Goal: Book appointment/travel/reservation

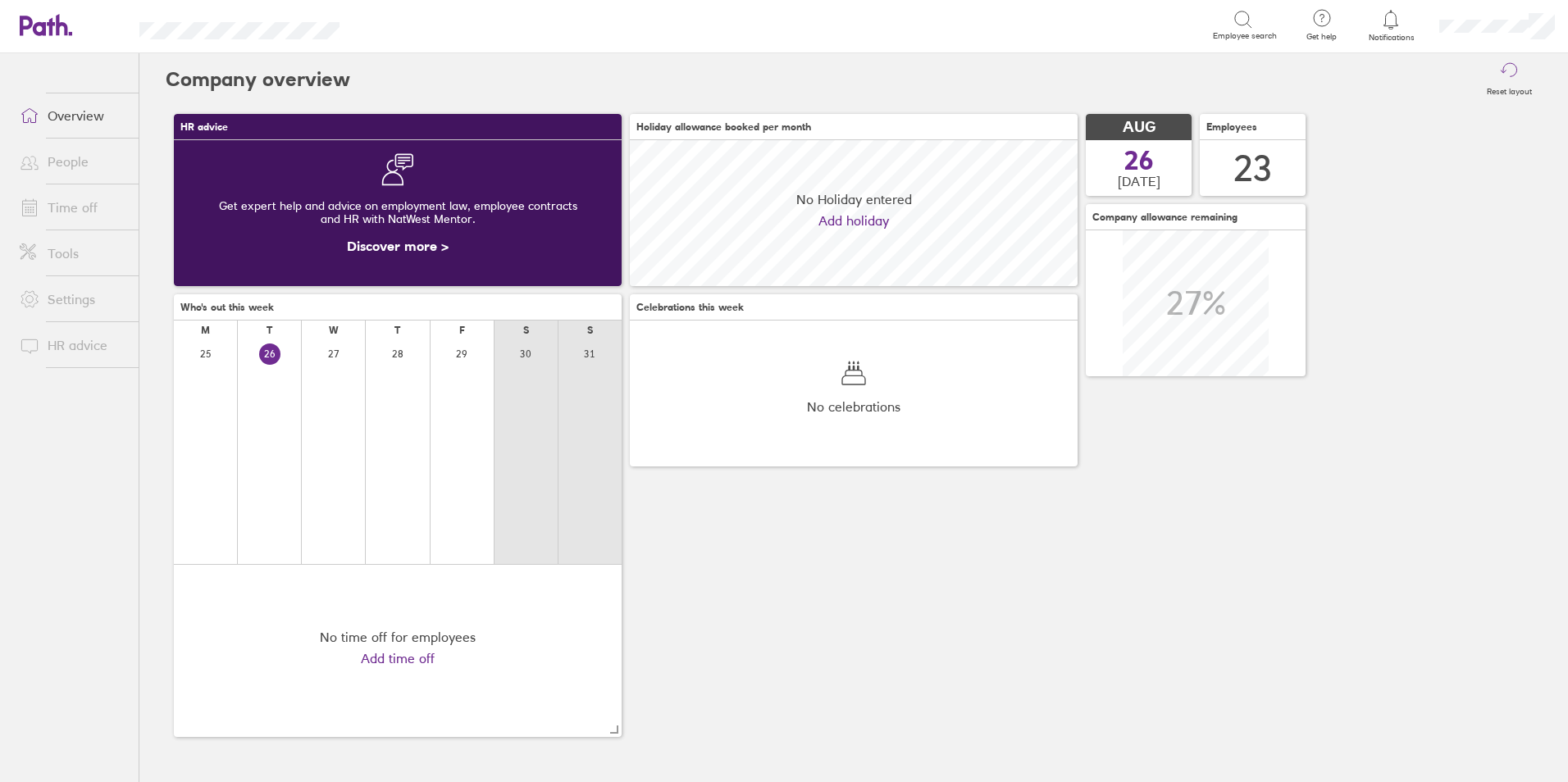
scroll to position [146, 448]
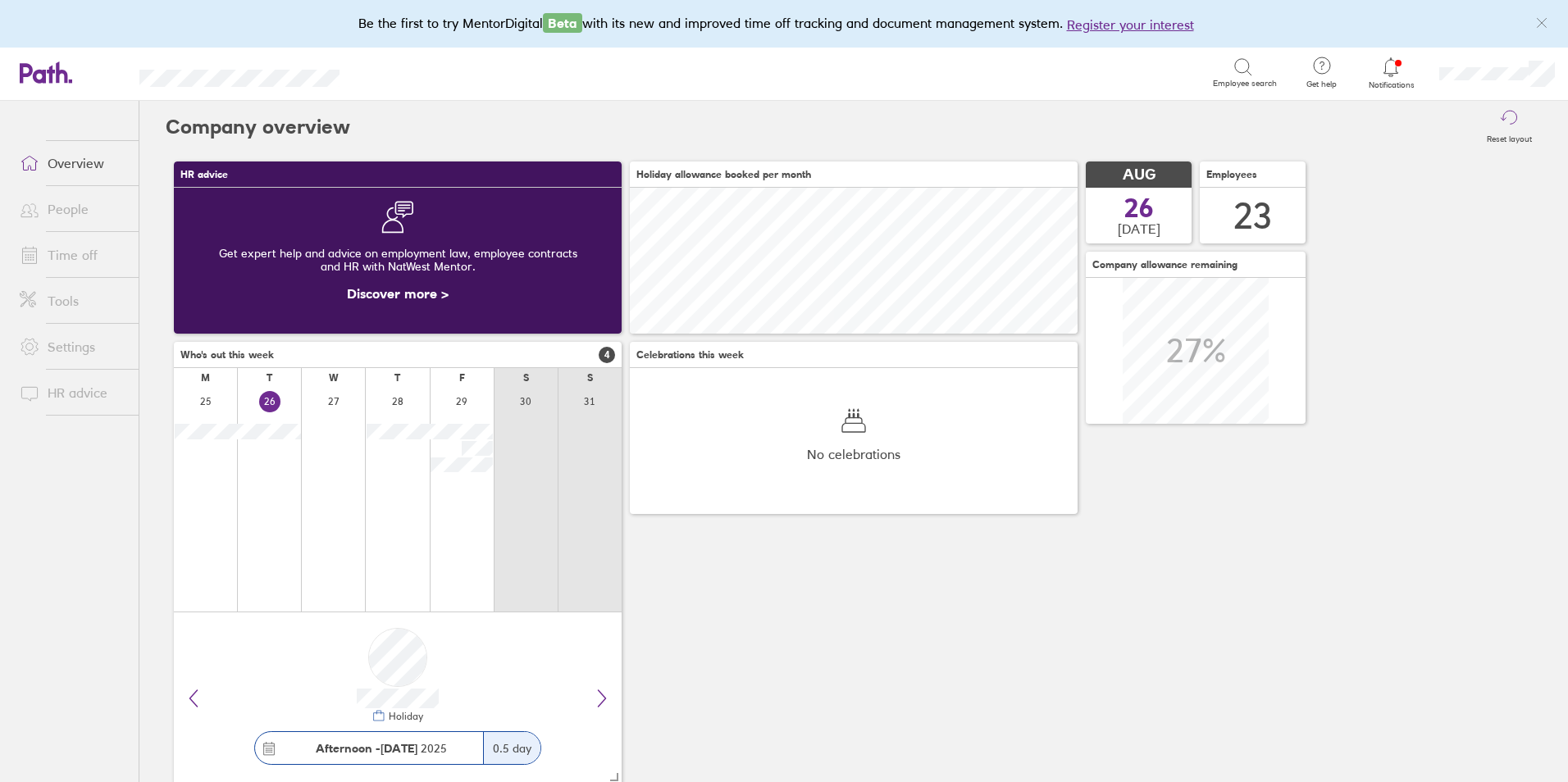
click at [84, 265] on link "Time off" at bounding box center [73, 255] width 132 height 33
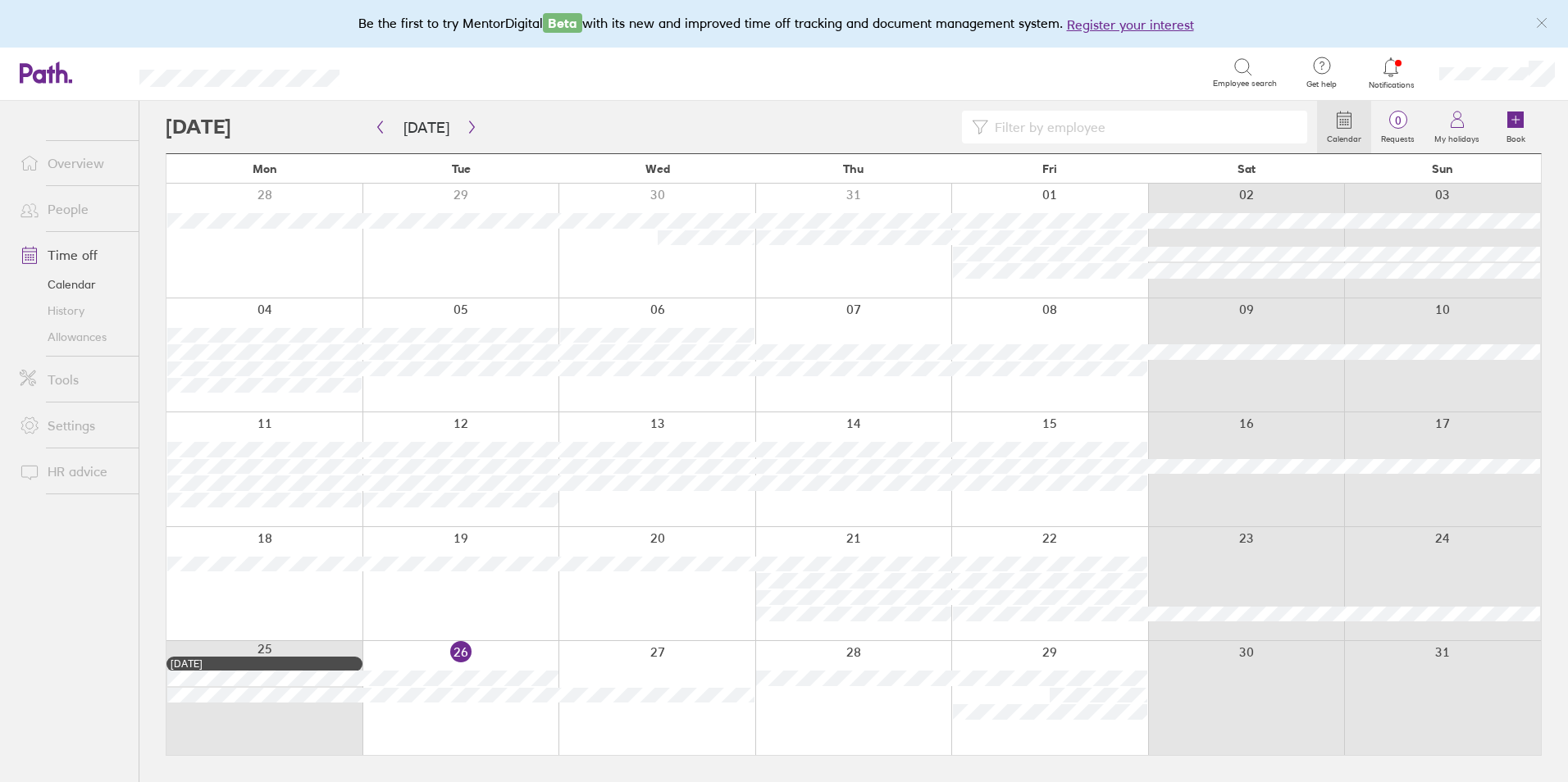
click at [1064, 543] on div at bounding box center [1049, 584] width 197 height 114
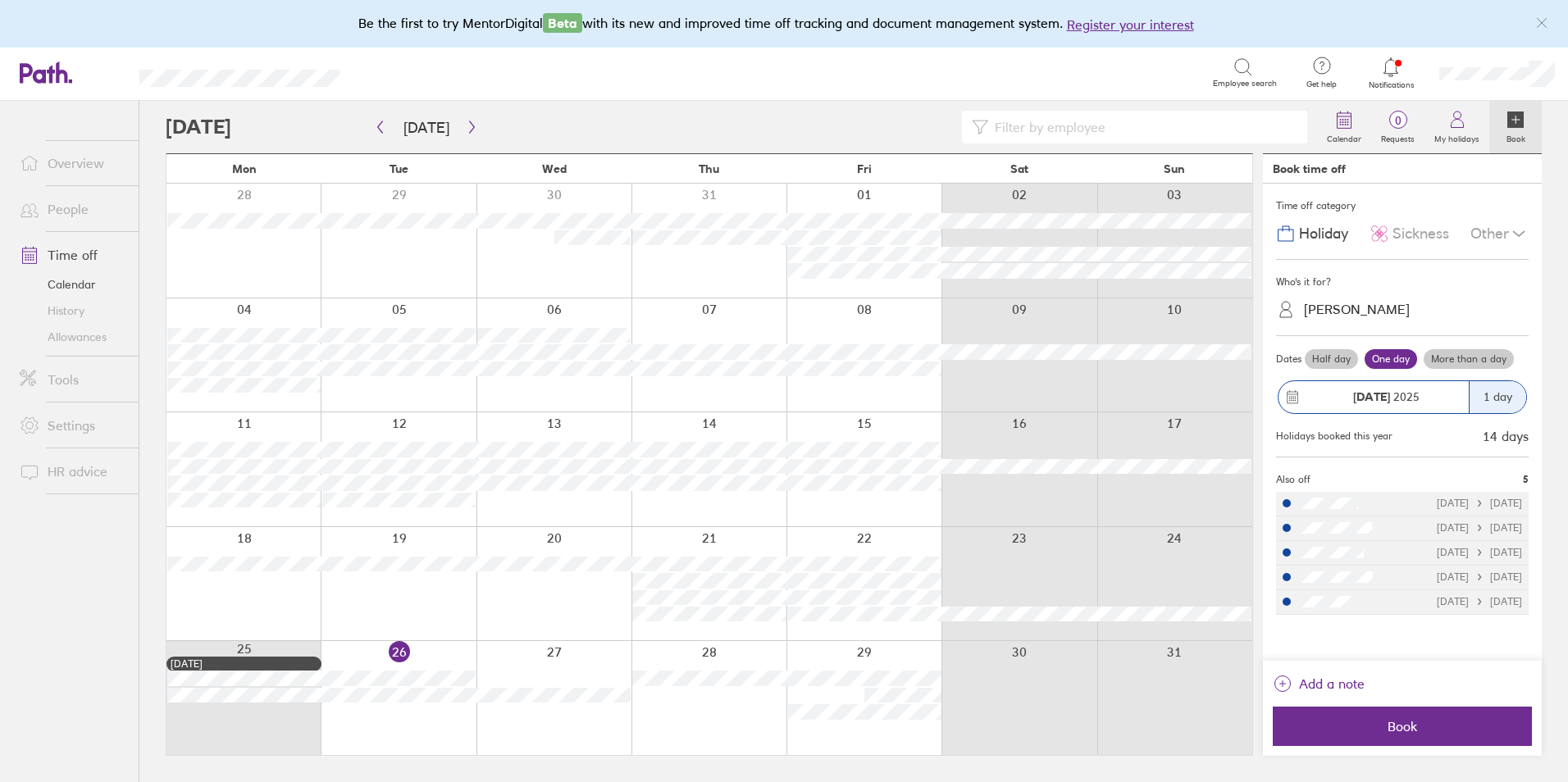
click at [1393, 240] on span "Sickness" at bounding box center [1421, 234] width 56 height 17
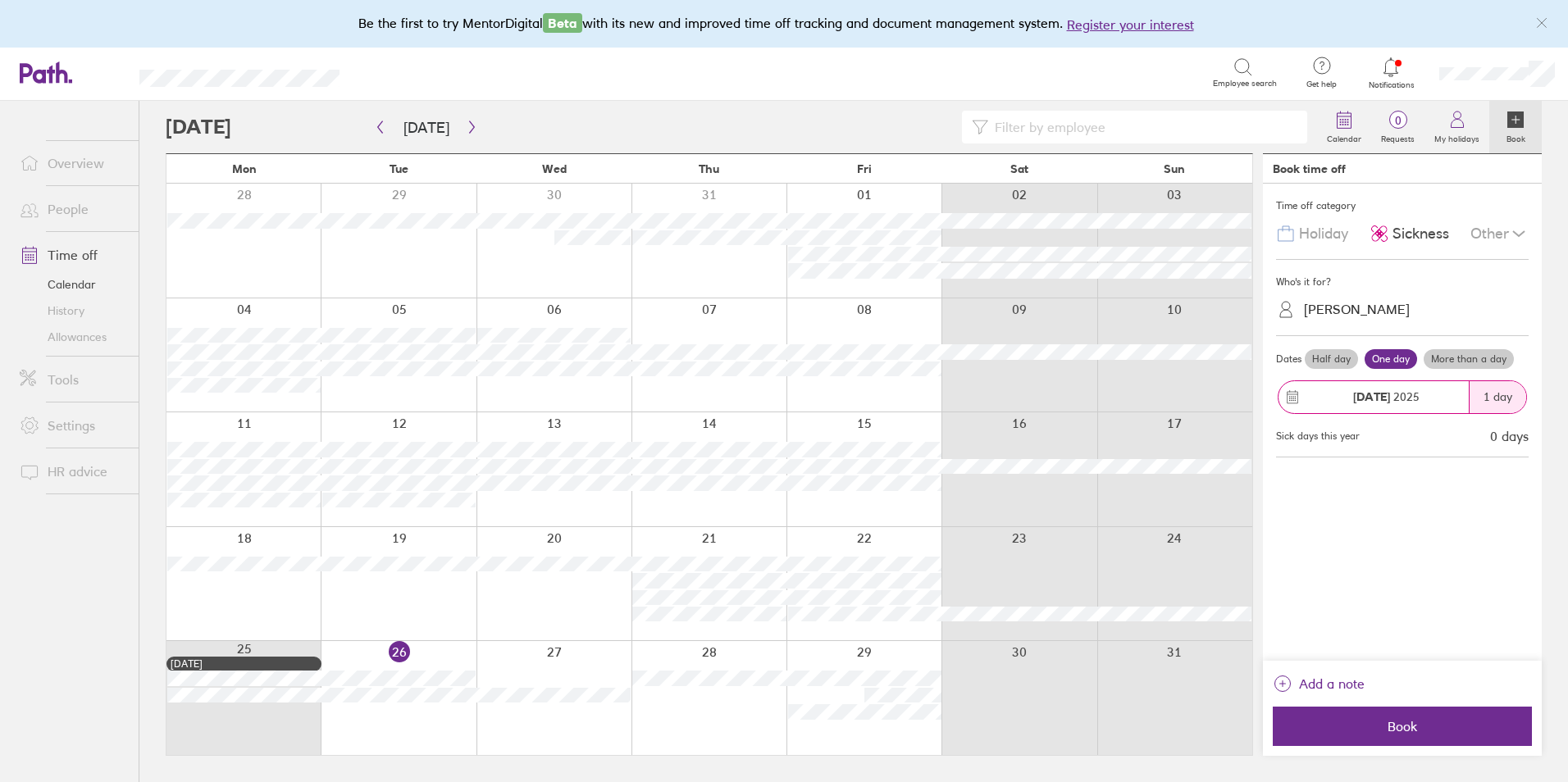
click at [1401, 299] on div "Kirsty Sheath" at bounding box center [1412, 310] width 233 height 26
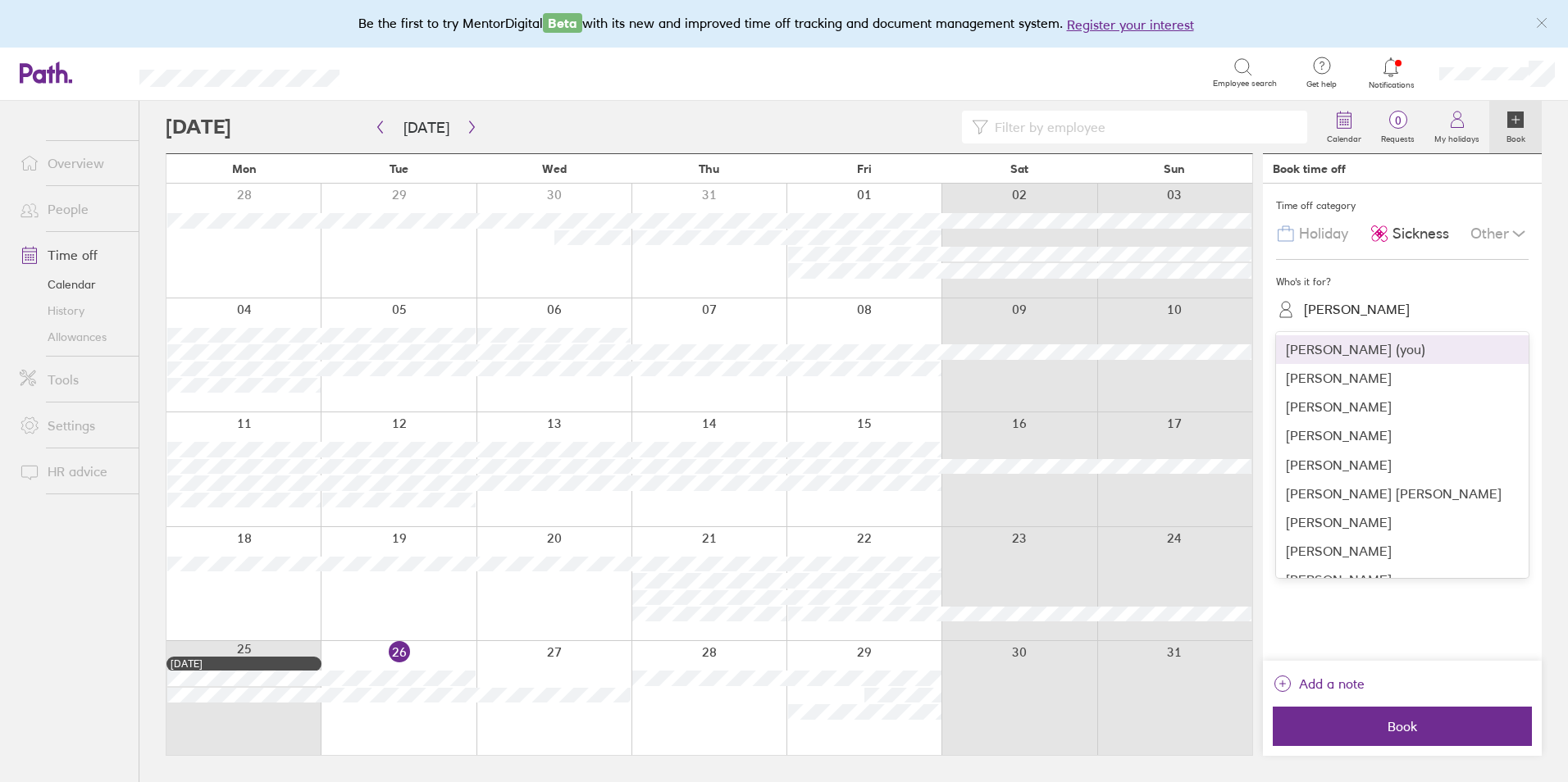
type input "m"
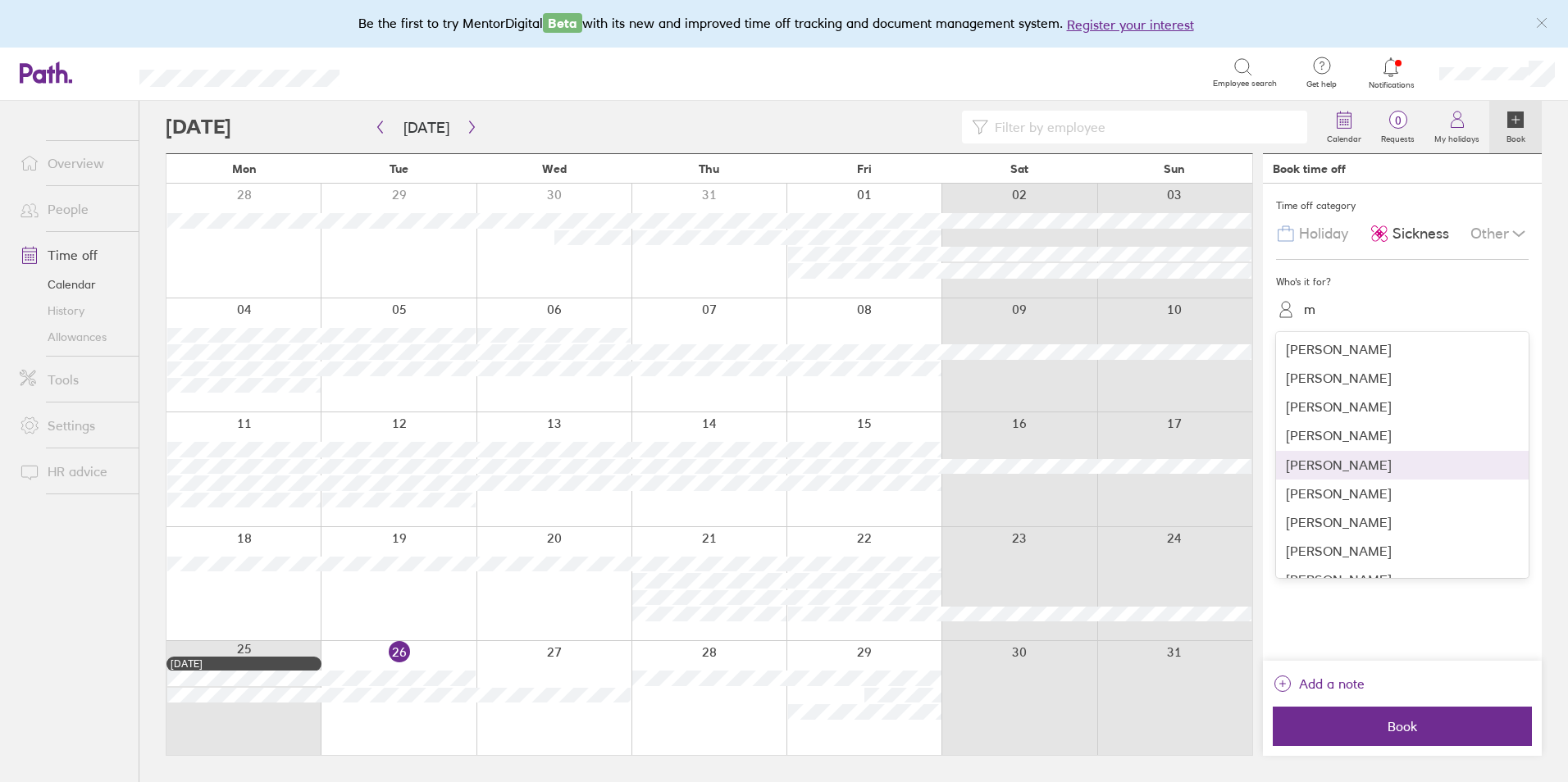
click at [1408, 472] on div "Marc Pantling" at bounding box center [1402, 465] width 252 height 29
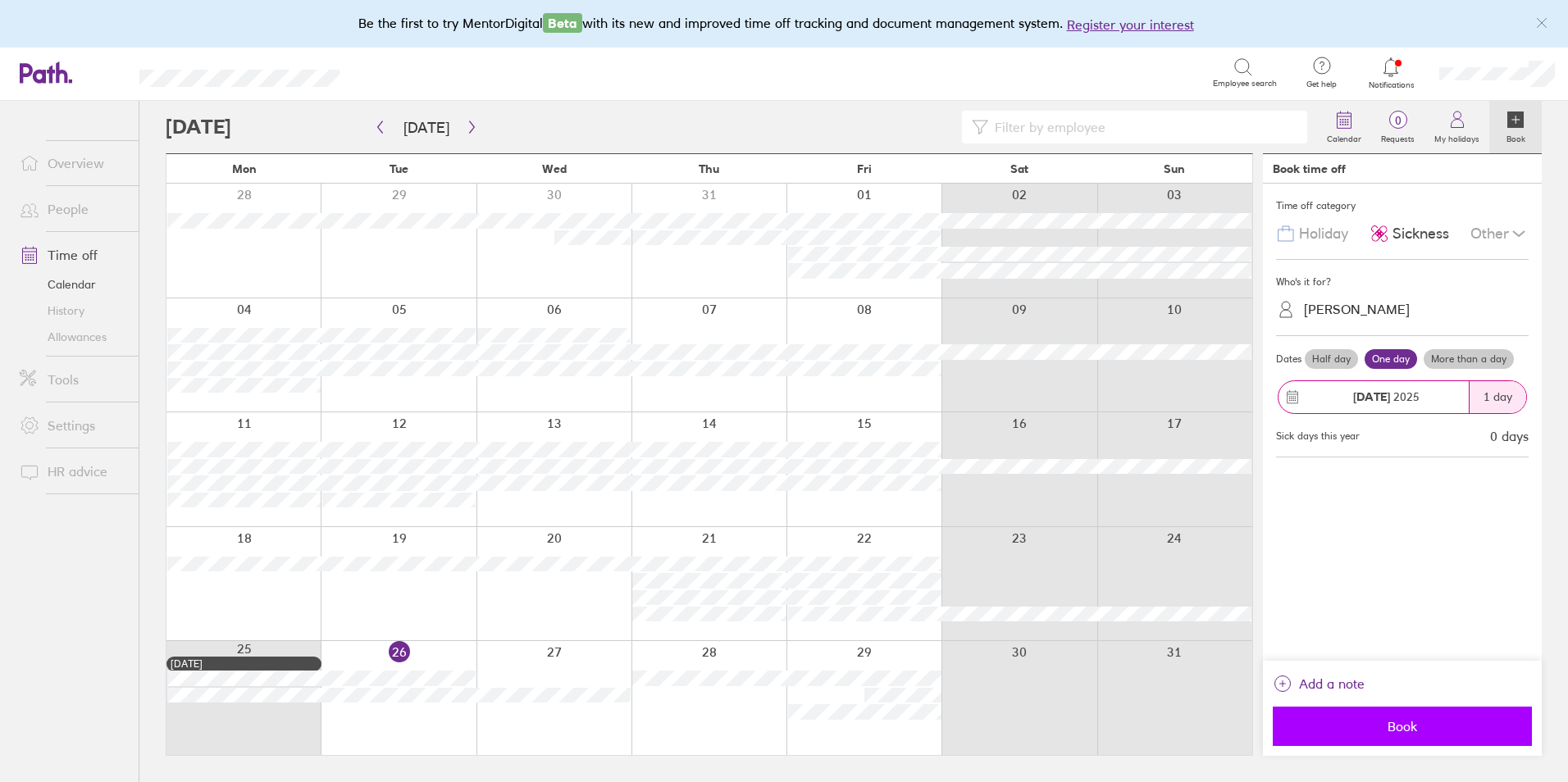
click at [1431, 720] on span "Book" at bounding box center [1402, 726] width 236 height 15
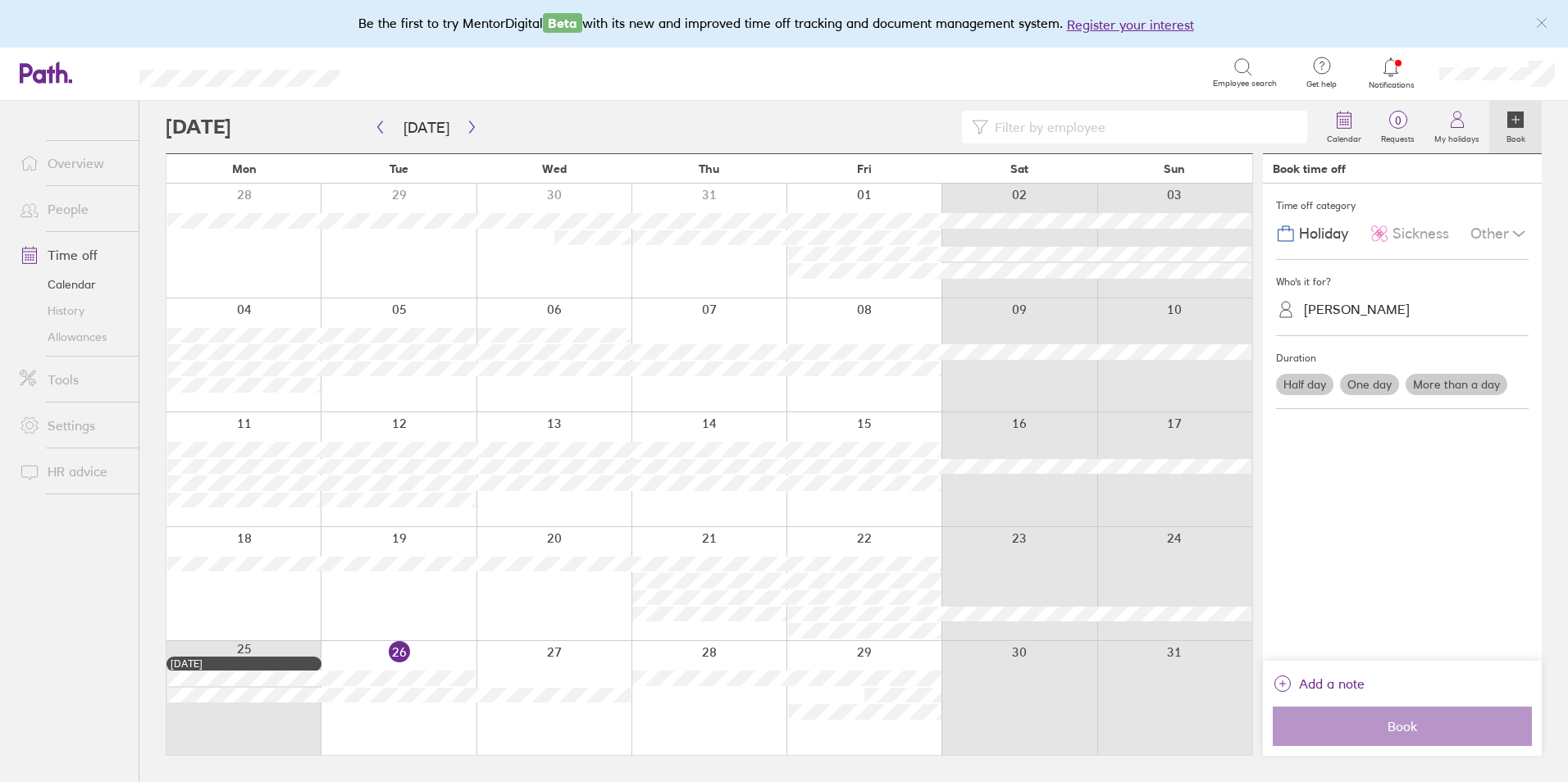
click at [1023, 122] on input at bounding box center [1143, 127] width 309 height 31
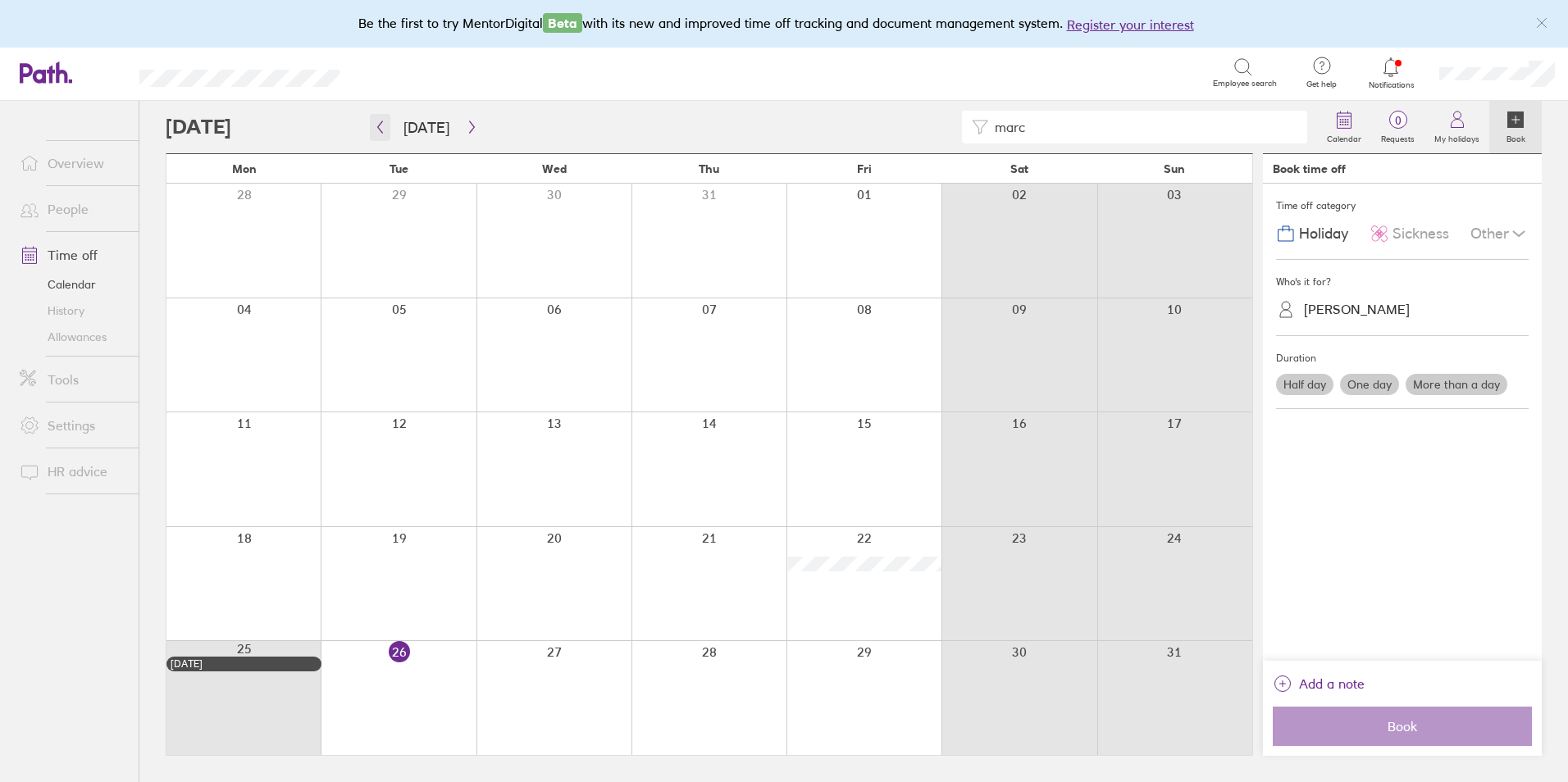
type input "marc"
click at [385, 129] on icon "button" at bounding box center [380, 127] width 12 height 13
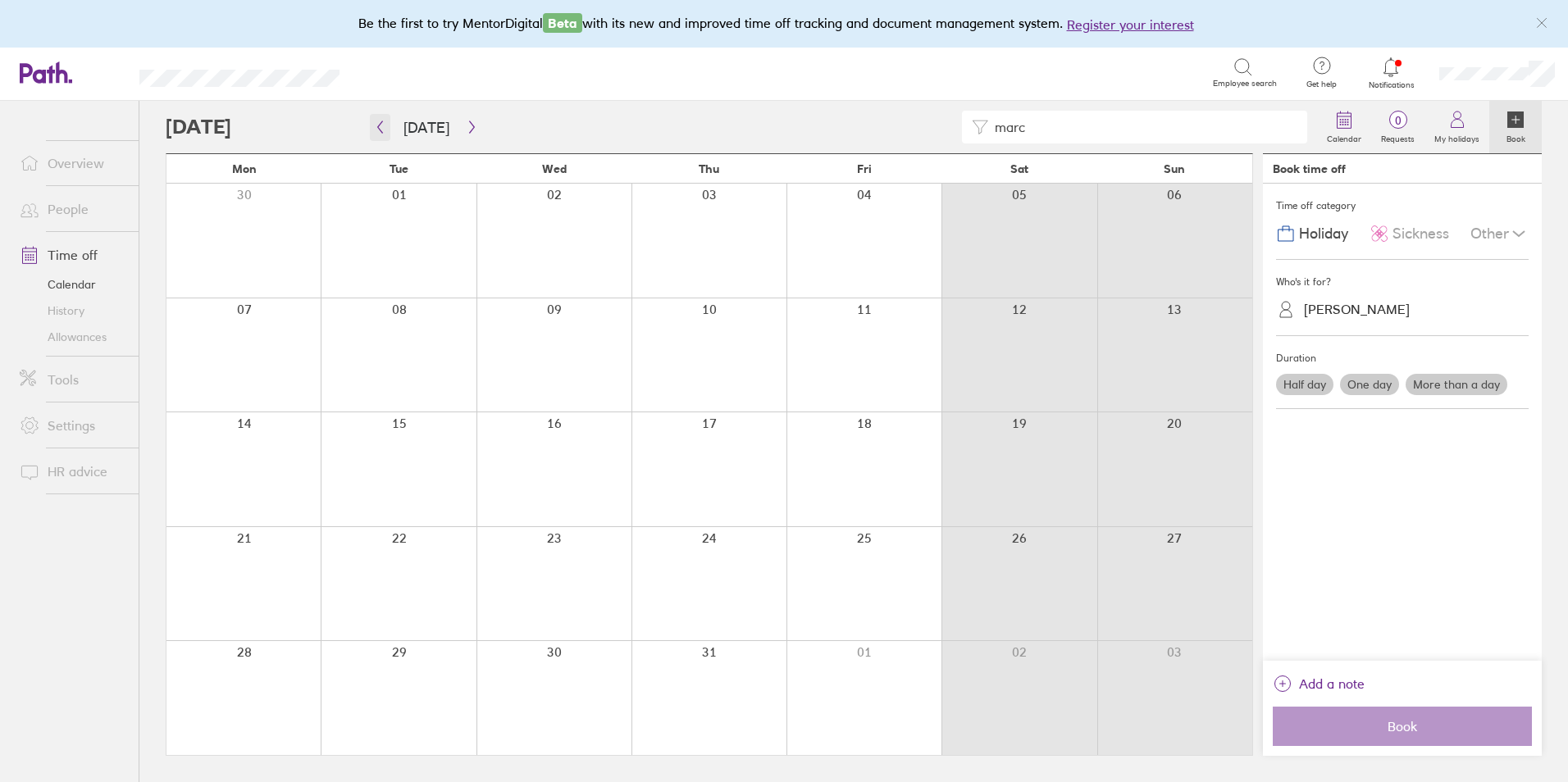
click at [385, 129] on icon "button" at bounding box center [380, 127] width 12 height 13
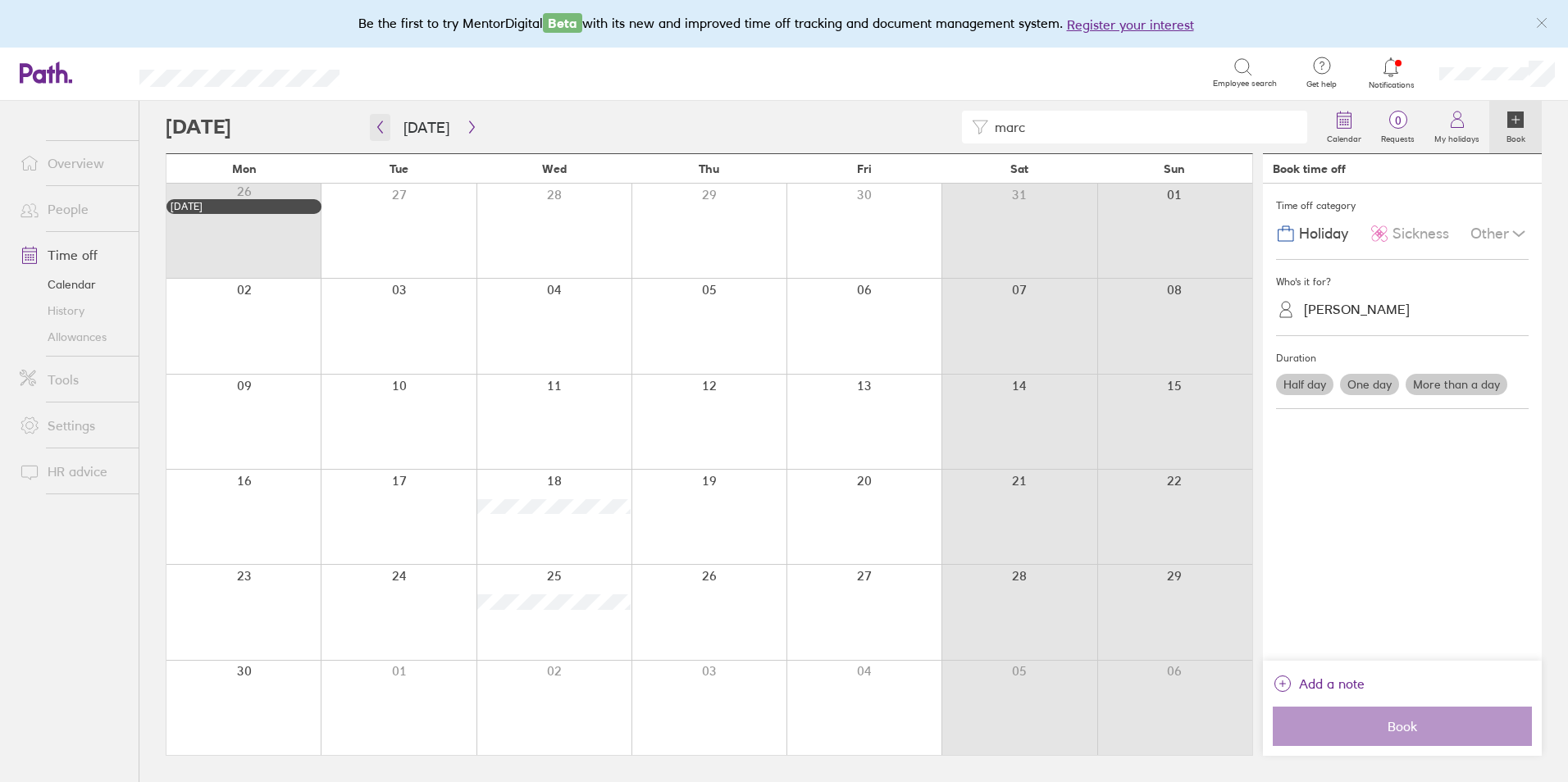
click at [385, 129] on icon "button" at bounding box center [380, 127] width 12 height 13
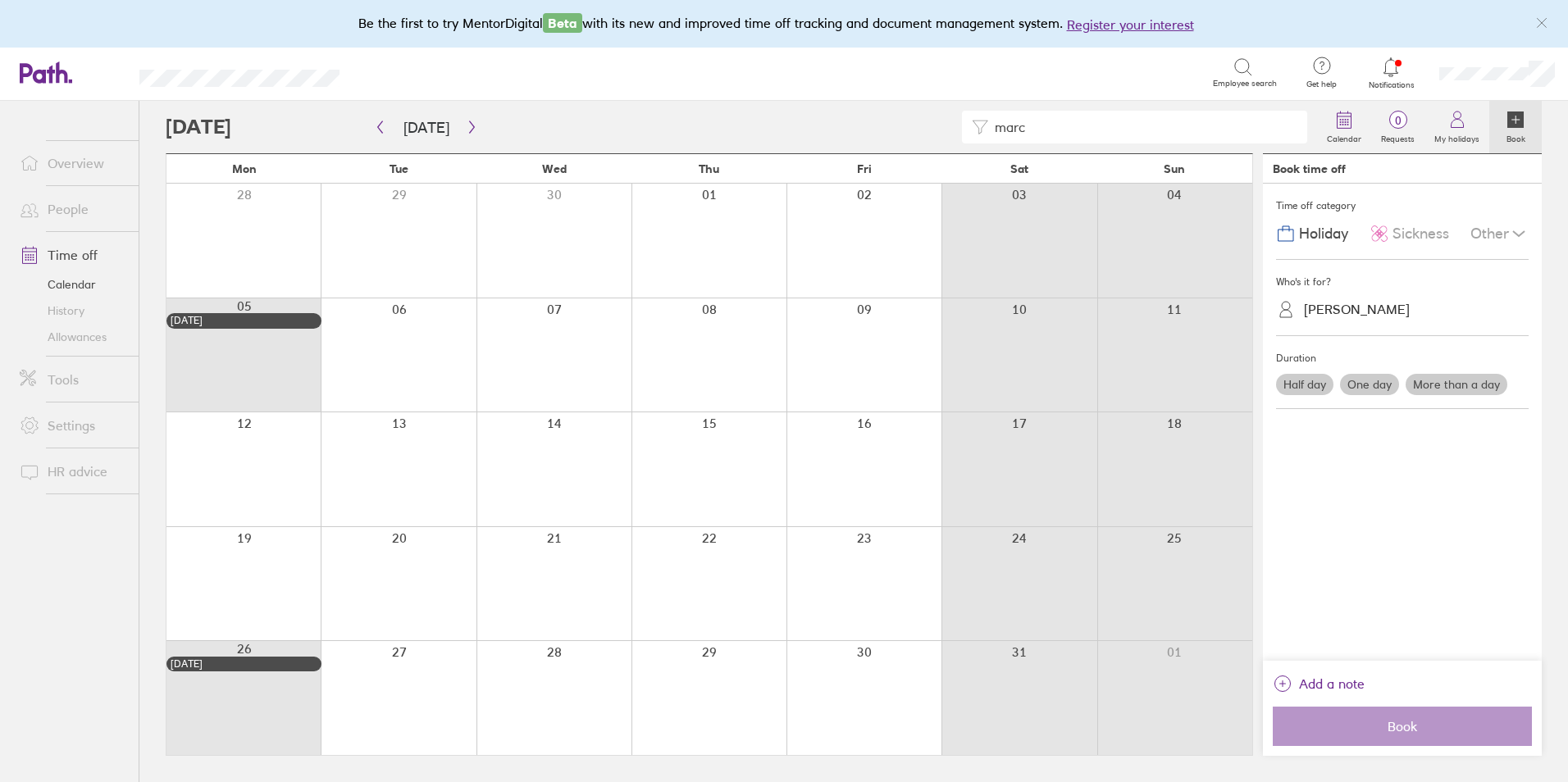
click at [94, 248] on link "Time off" at bounding box center [73, 255] width 132 height 33
